Goal: Information Seeking & Learning: Learn about a topic

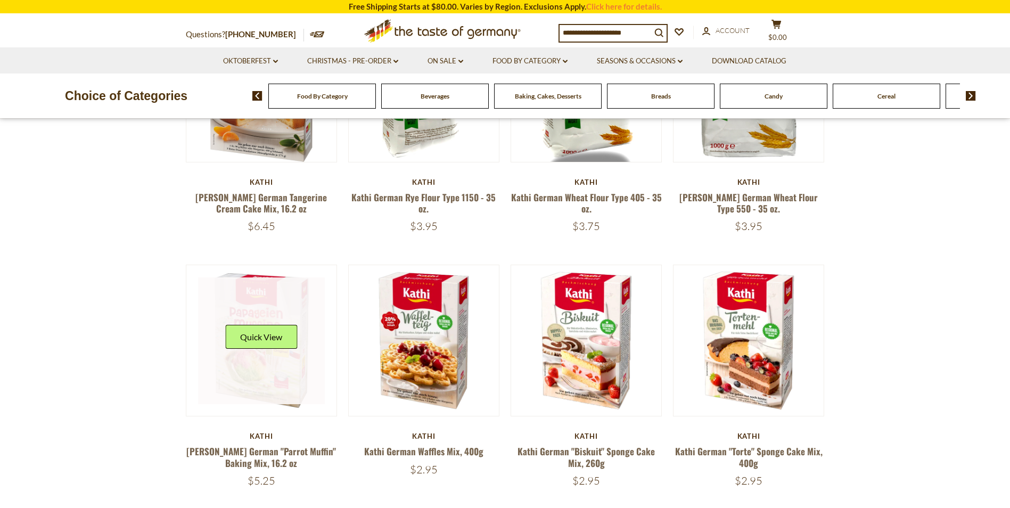
scroll to position [479, 0]
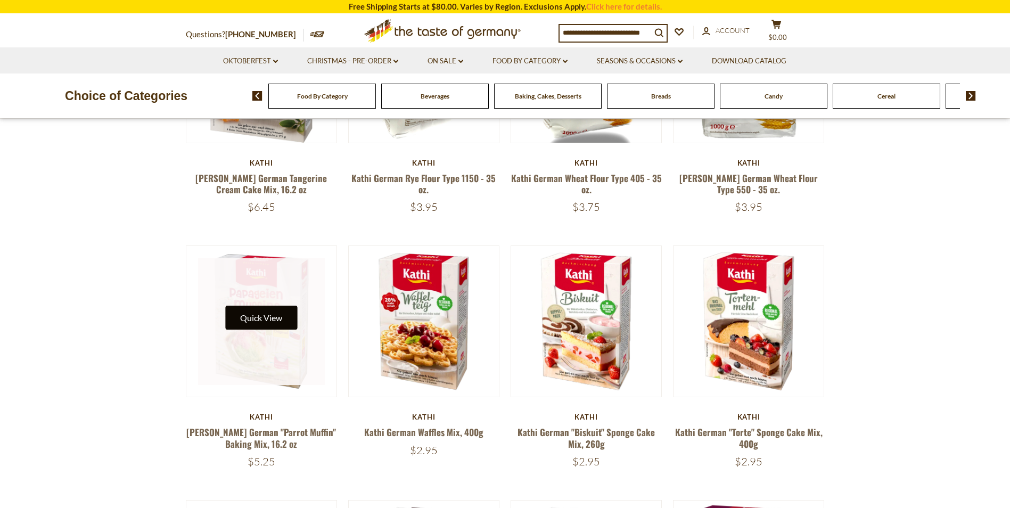
click at [254, 322] on button "Quick View" at bounding box center [261, 318] width 72 height 24
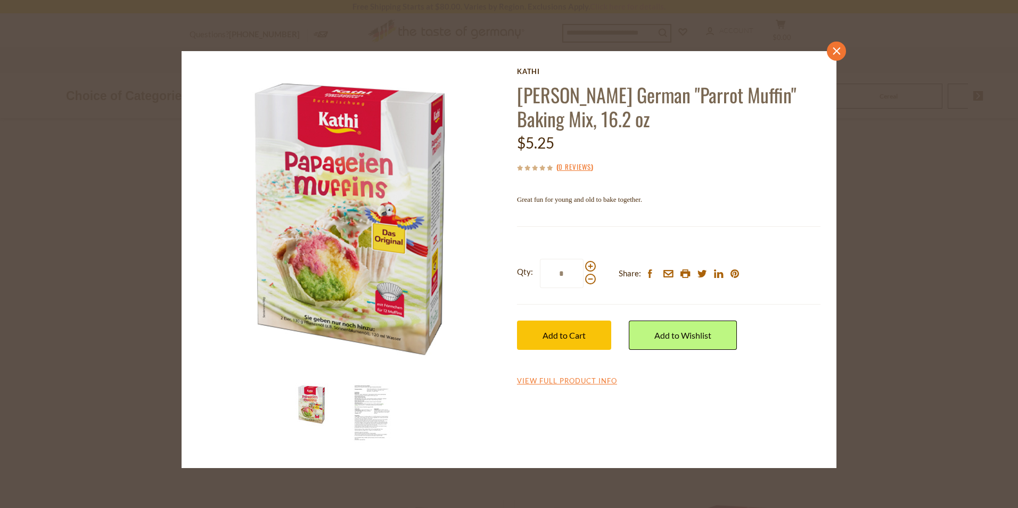
click at [839, 52] on icon at bounding box center [836, 50] width 7 height 7
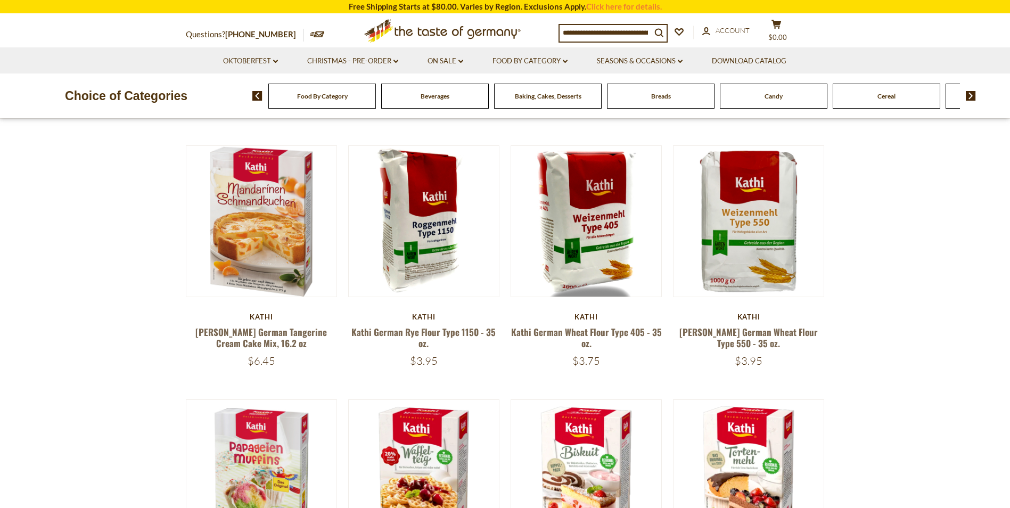
scroll to position [319, 0]
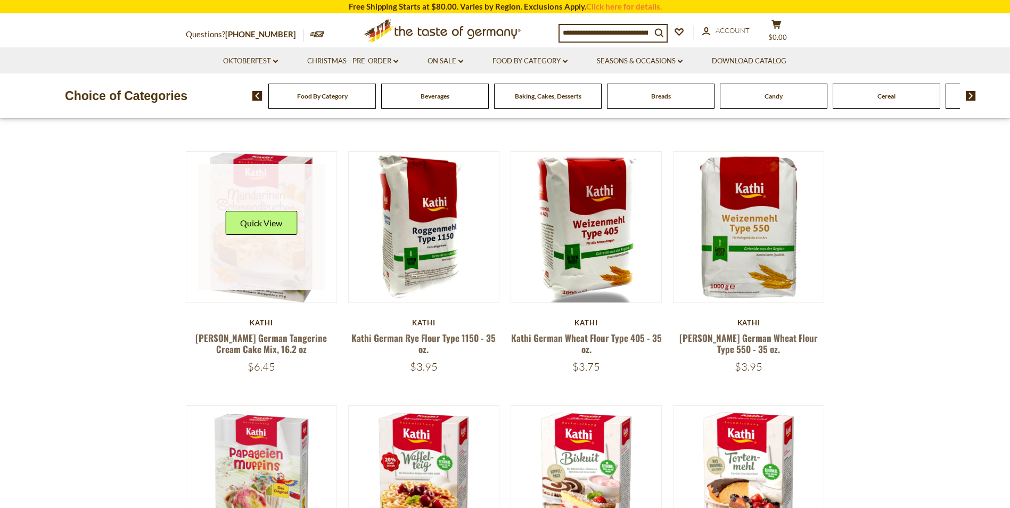
click at [278, 234] on button "Quick View" at bounding box center [261, 223] width 72 height 24
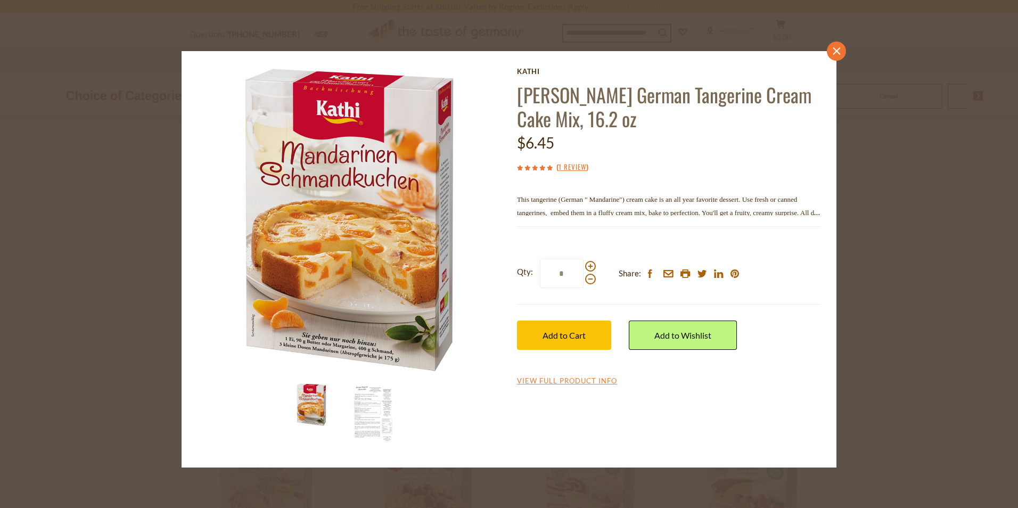
click at [833, 54] on icon "close" at bounding box center [837, 51] width 8 height 8
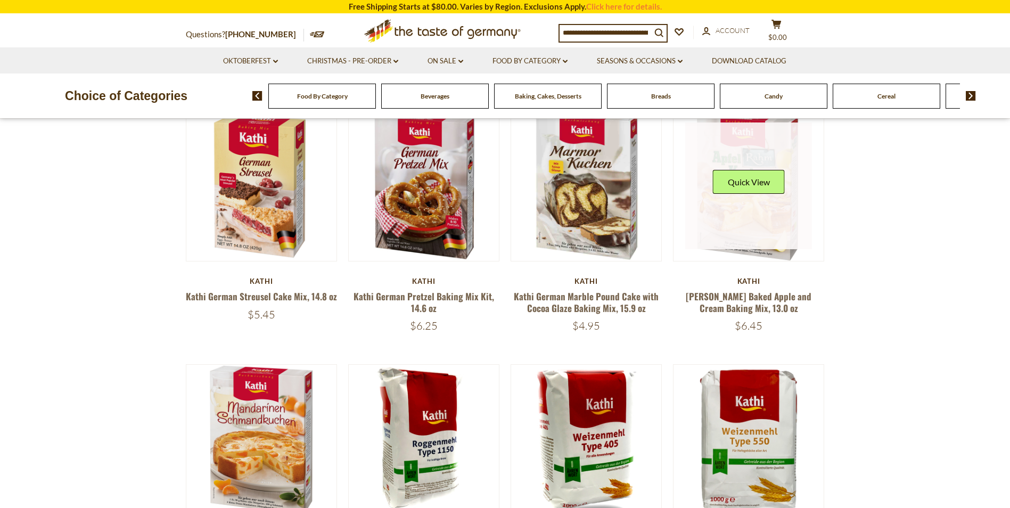
scroll to position [53, 0]
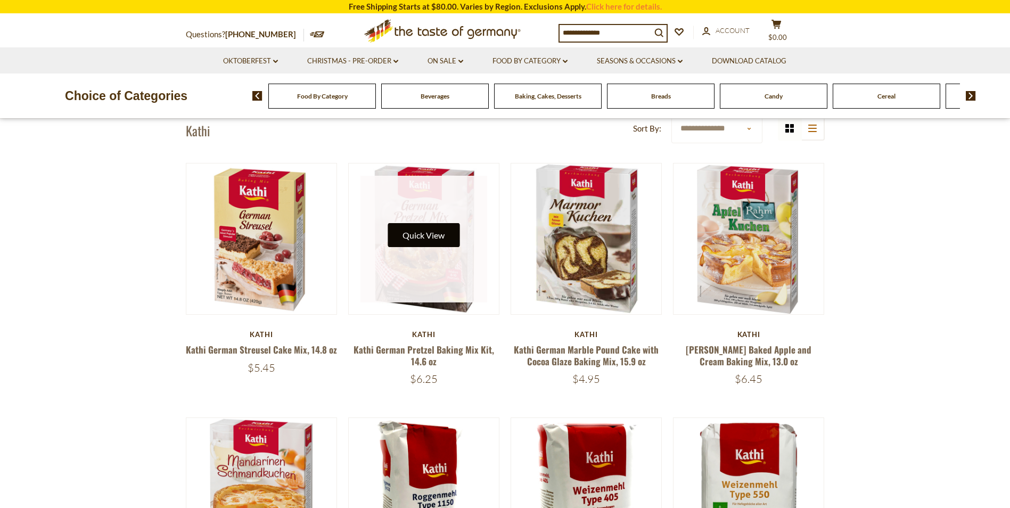
click at [424, 225] on button "Quick View" at bounding box center [424, 235] width 72 height 24
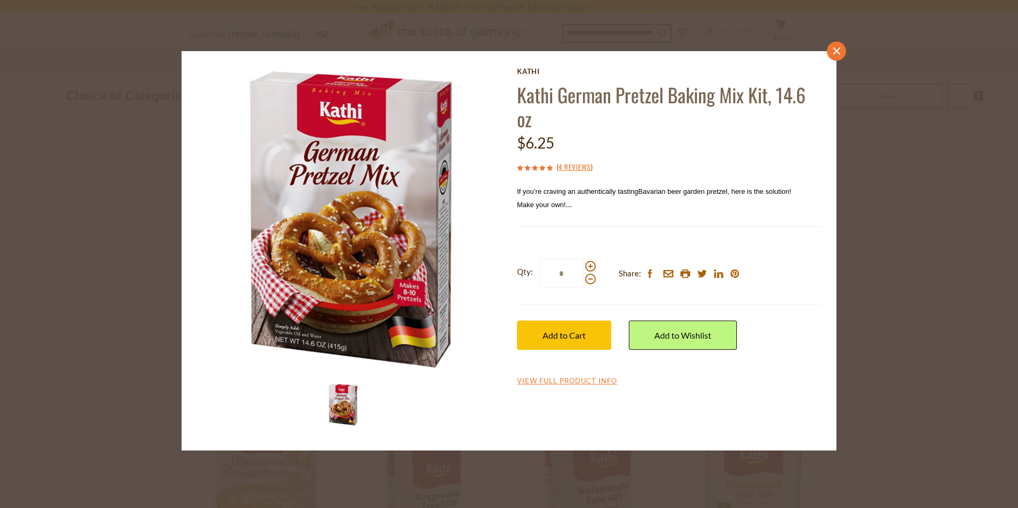
click at [834, 52] on icon "close" at bounding box center [837, 51] width 8 height 8
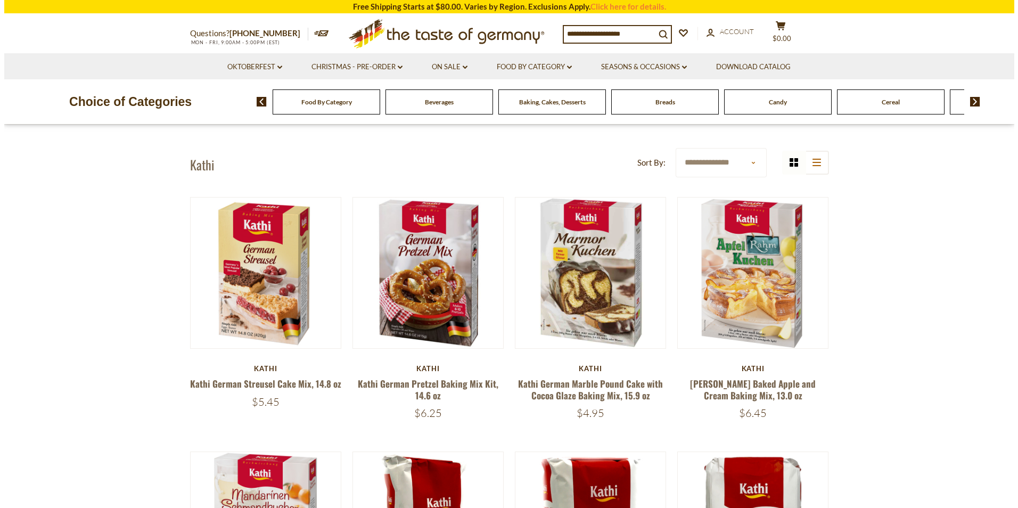
scroll to position [0, 0]
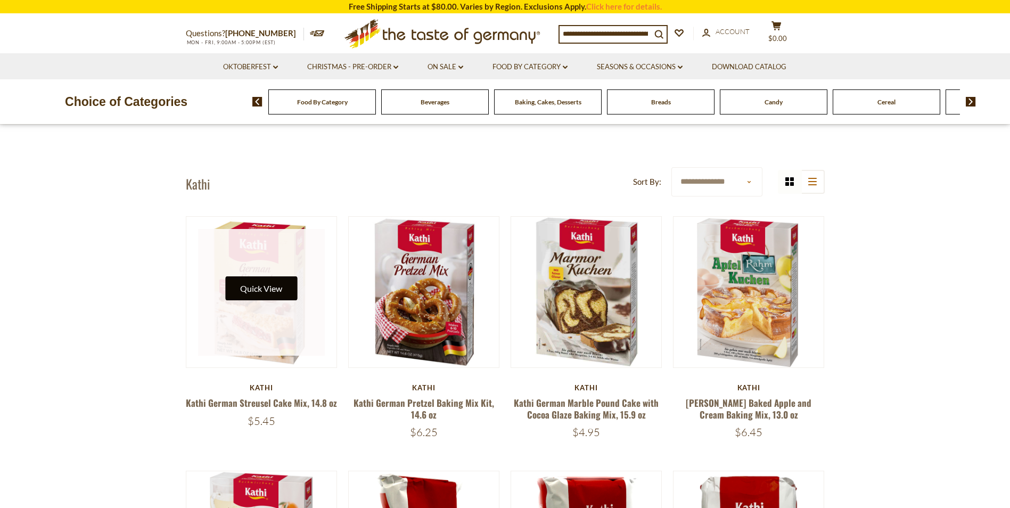
click at [269, 289] on button "Quick View" at bounding box center [261, 288] width 72 height 24
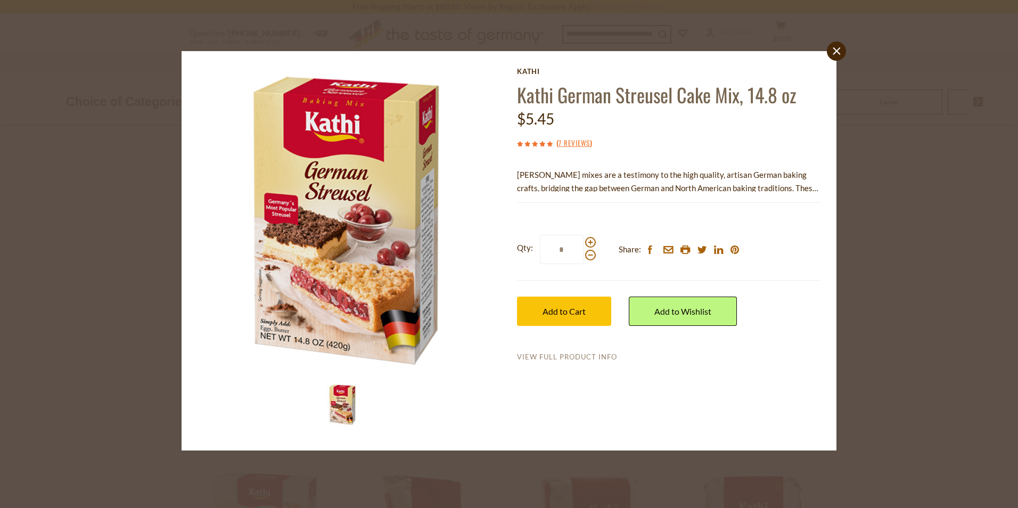
click at [549, 356] on link "View Full Product Info" at bounding box center [567, 357] width 100 height 10
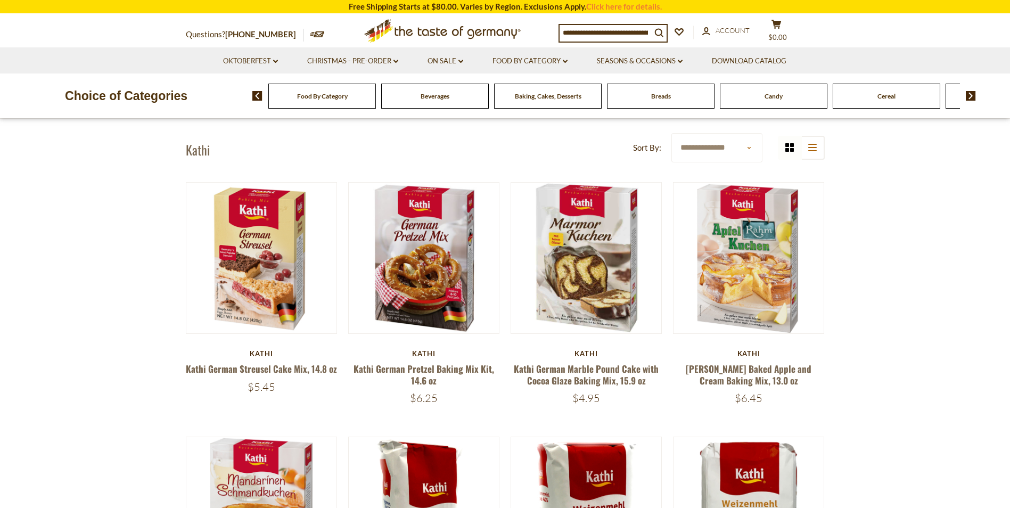
scroll to position [53, 0]
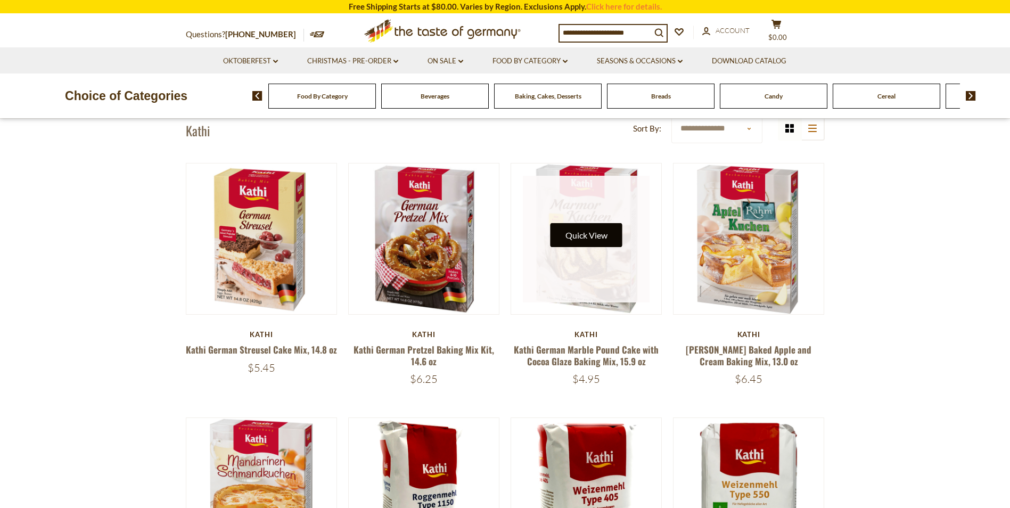
click at [587, 236] on button "Quick View" at bounding box center [587, 235] width 72 height 24
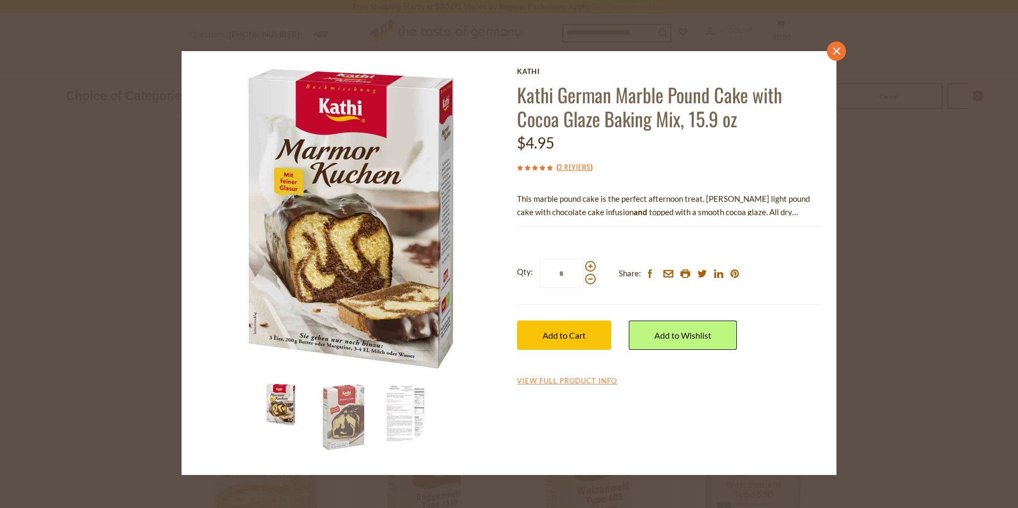
click at [832, 57] on link "close" at bounding box center [836, 51] width 19 height 19
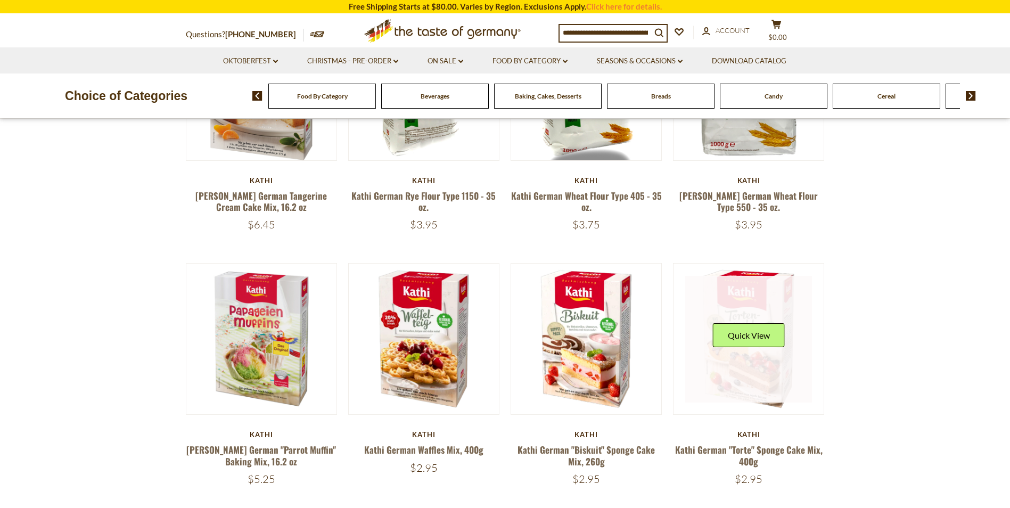
scroll to position [639, 0]
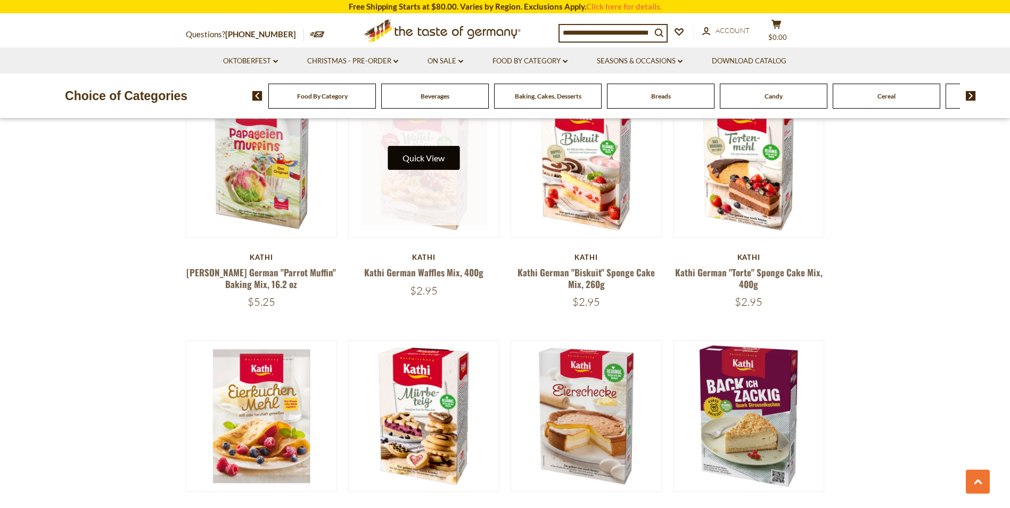
click at [412, 162] on button "Quick View" at bounding box center [424, 158] width 72 height 24
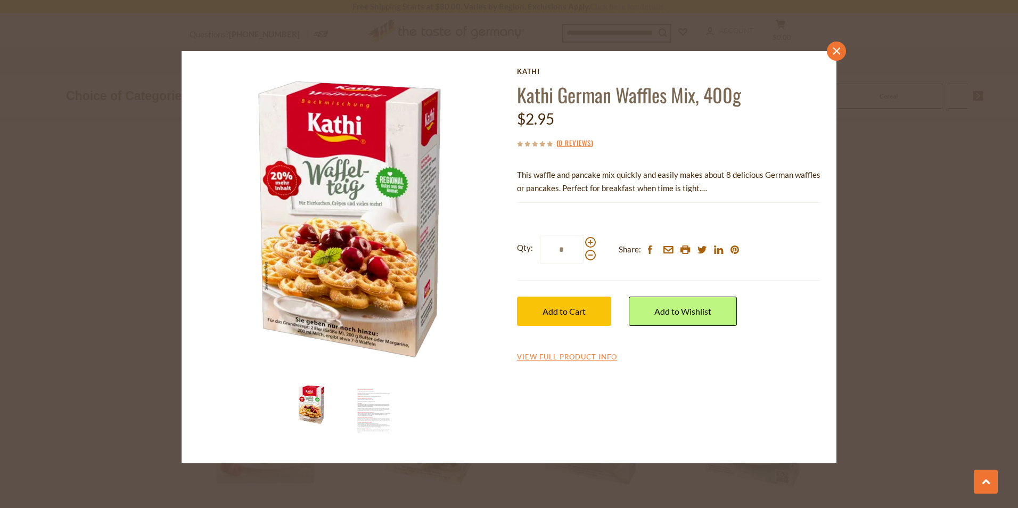
click at [838, 53] on icon "close" at bounding box center [837, 51] width 8 height 8
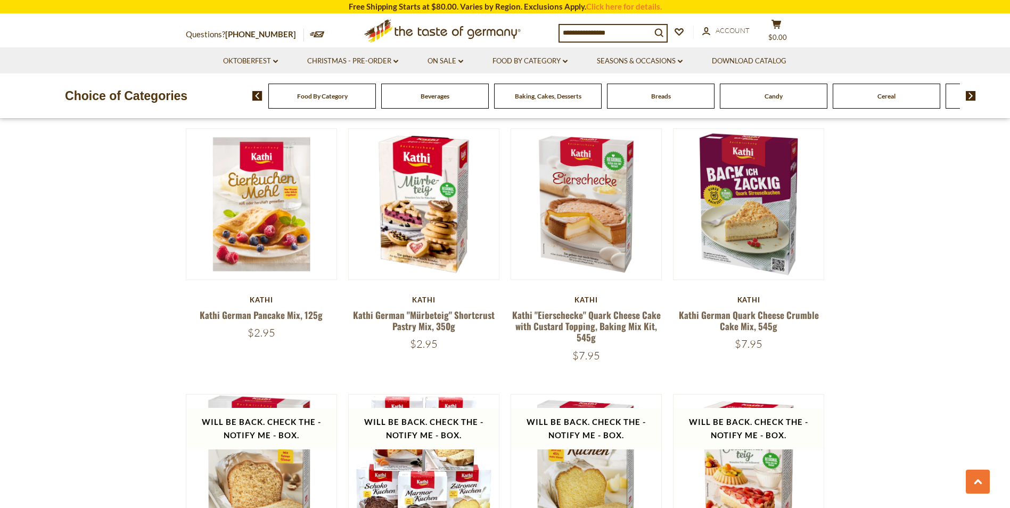
scroll to position [852, 0]
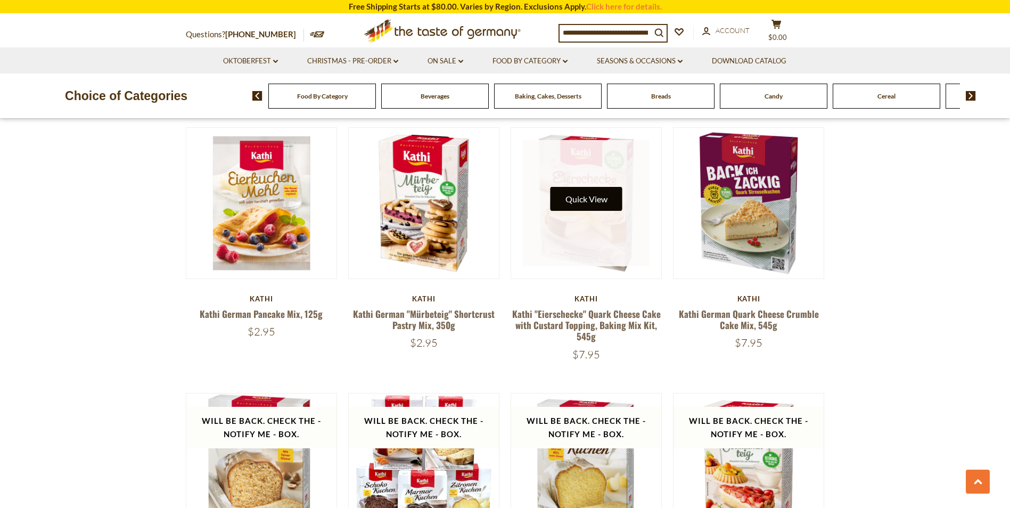
click at [588, 200] on button "Quick View" at bounding box center [587, 199] width 72 height 24
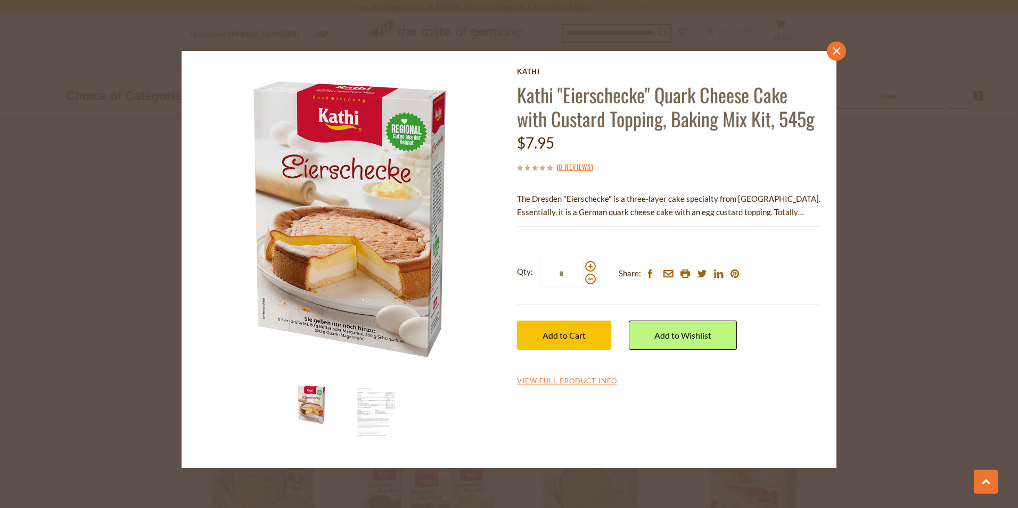
click at [837, 50] on icon at bounding box center [836, 50] width 7 height 7
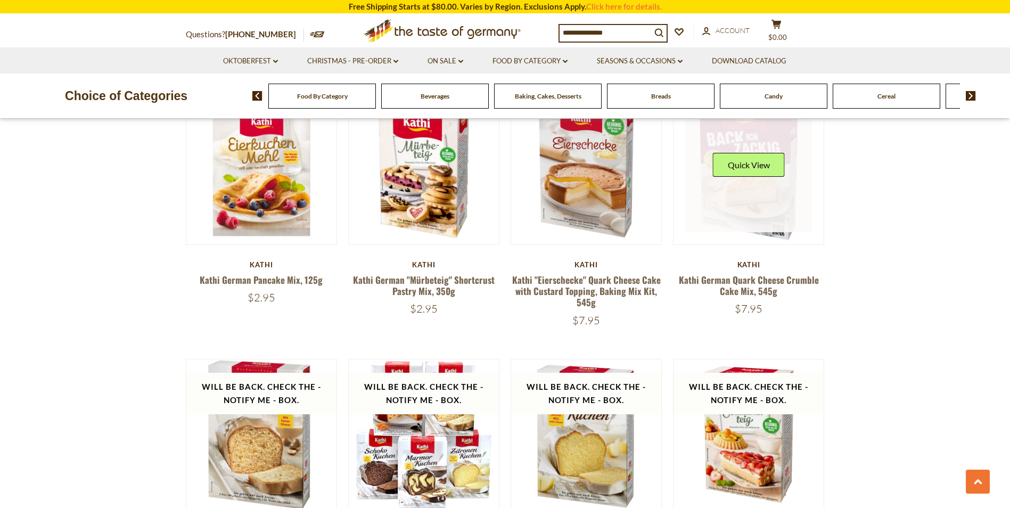
scroll to position [905, 0]
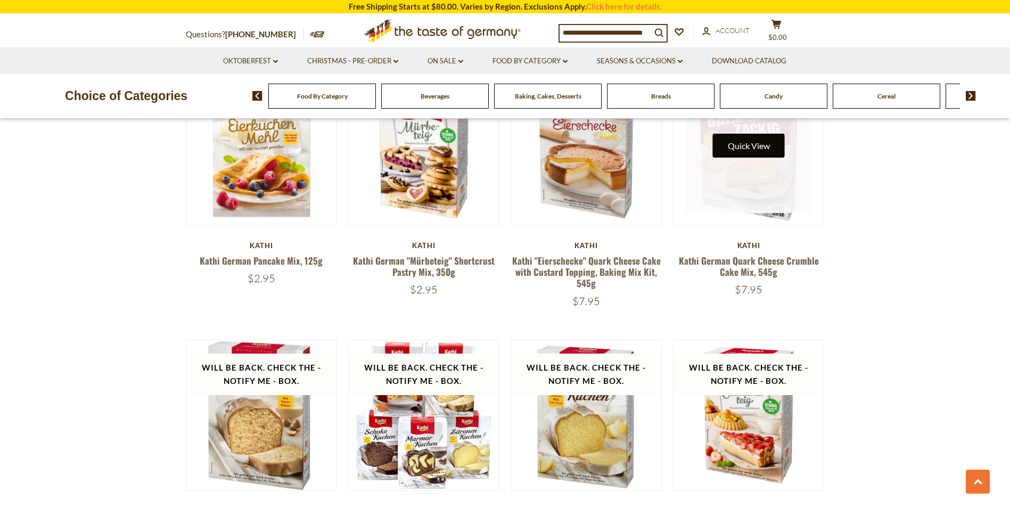
click at [753, 149] on button "Quick View" at bounding box center [749, 146] width 72 height 24
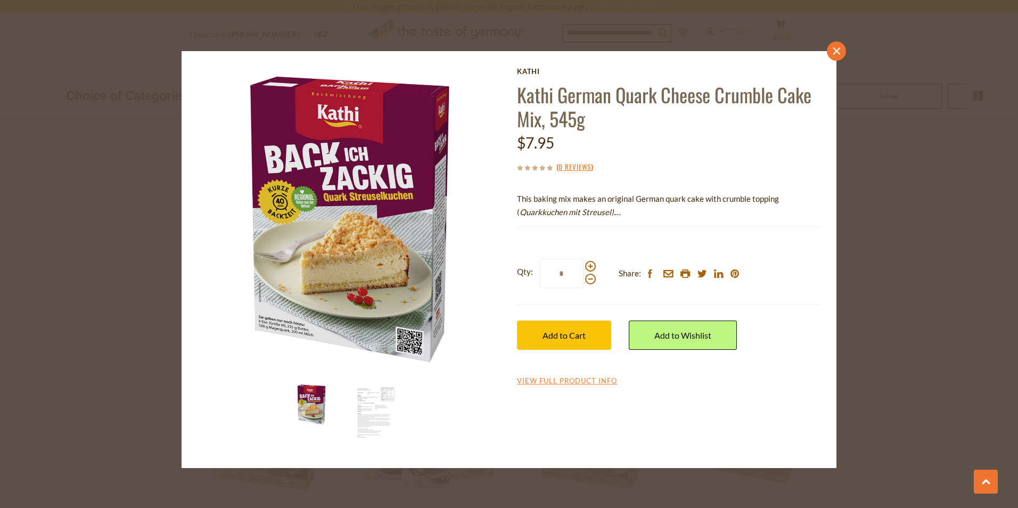
click at [834, 56] on link "close" at bounding box center [836, 51] width 19 height 19
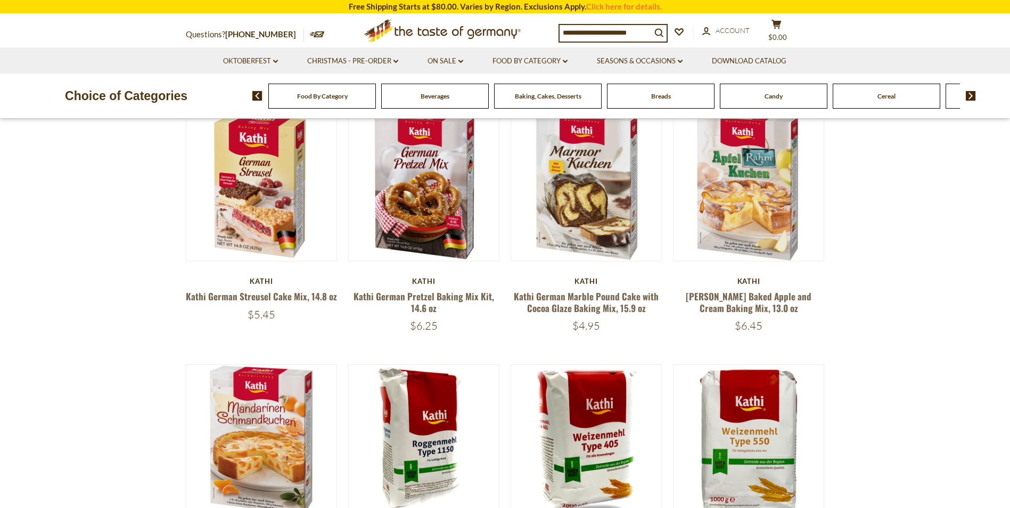
scroll to position [0, 0]
